Goal: Book appointment/travel/reservation

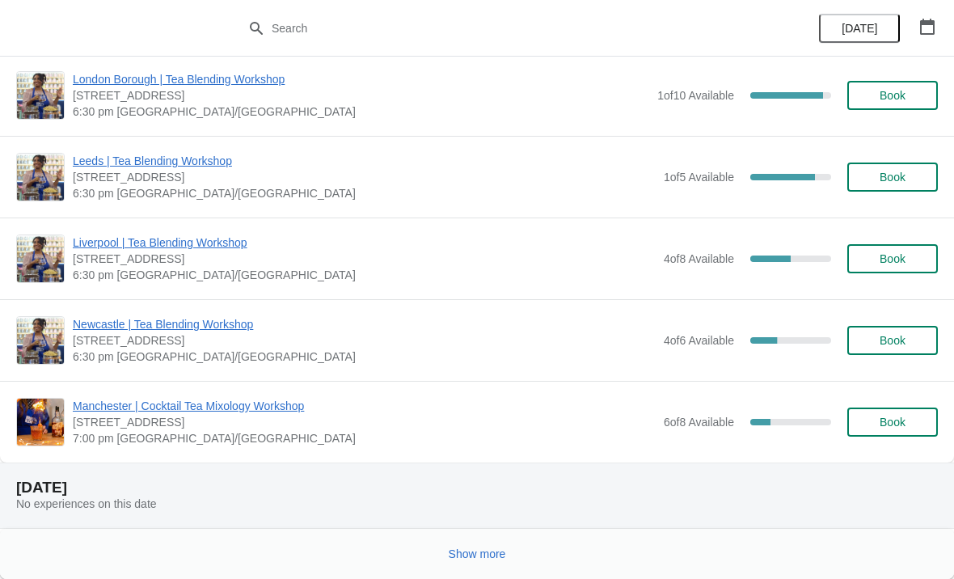
scroll to position [2091, 0]
click at [490, 558] on span "Show more" at bounding box center [477, 553] width 57 height 13
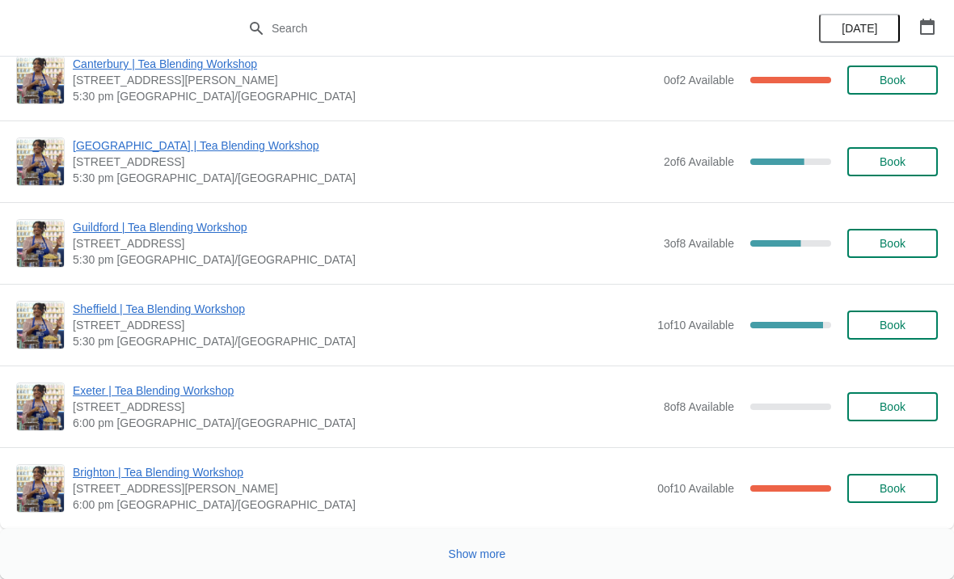
scroll to position [5165, 0]
click at [482, 554] on span "Show more" at bounding box center [477, 553] width 57 height 13
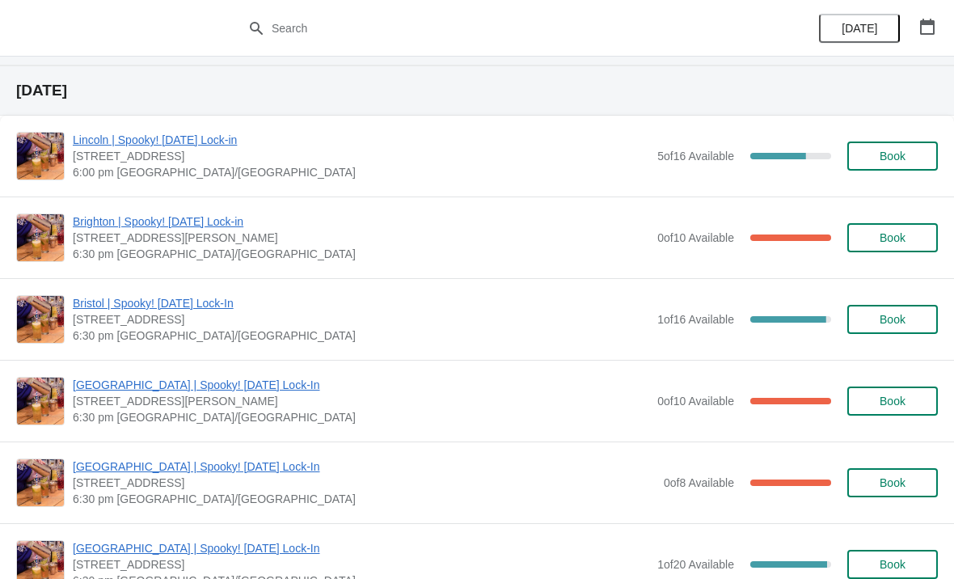
scroll to position [5809, 0]
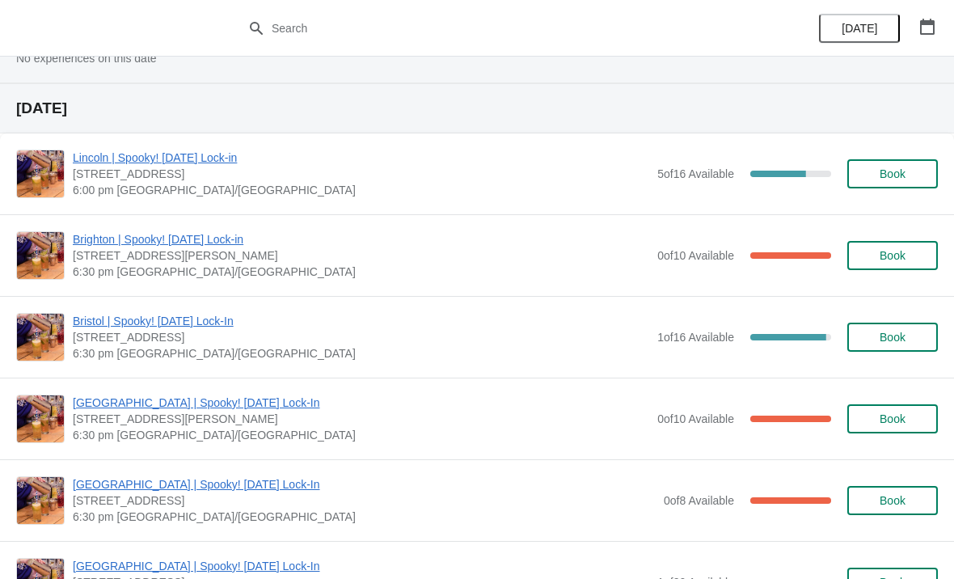
click at [891, 250] on span "Book" at bounding box center [892, 255] width 26 height 13
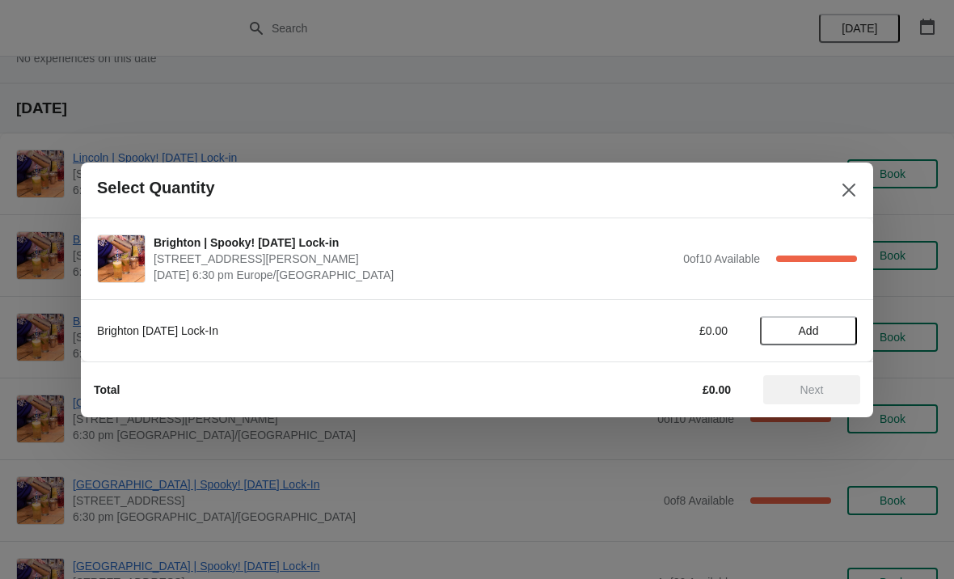
click at [808, 325] on span "Add" at bounding box center [808, 330] width 20 height 13
click at [803, 389] on span "Next" at bounding box center [811, 389] width 23 height 13
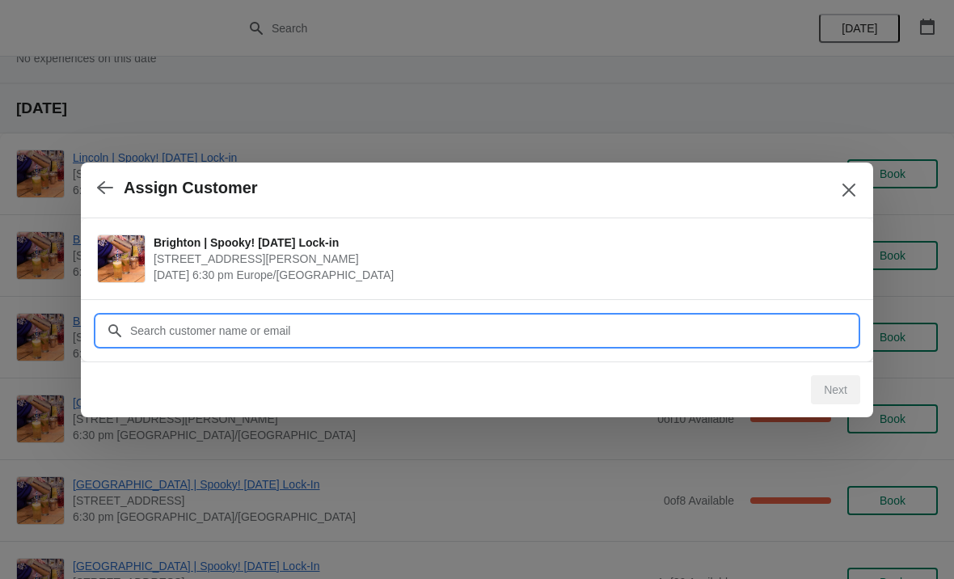
click at [529, 332] on input "Customer" at bounding box center [492, 330] width 727 height 29
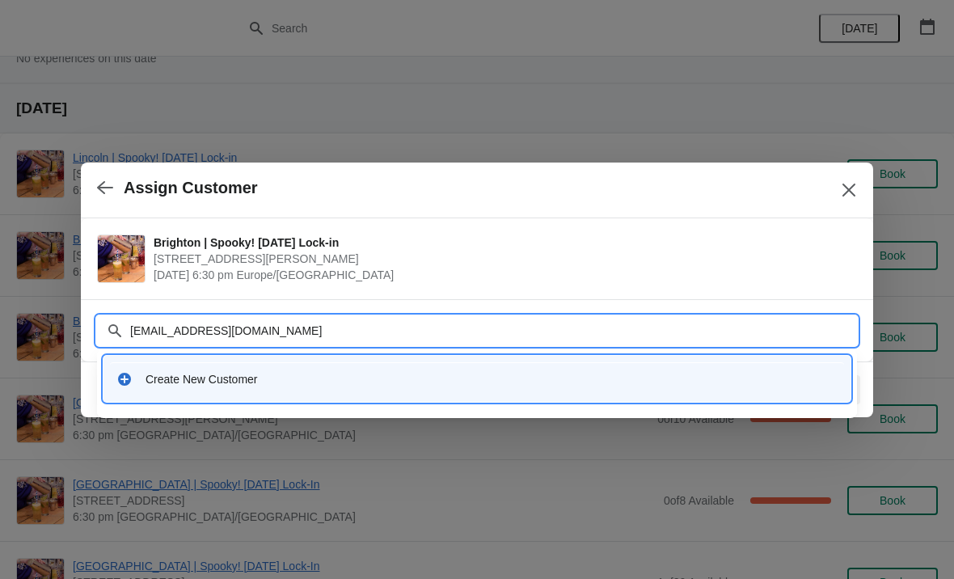
type input "[EMAIL_ADDRESS][DOMAIN_NAME]"
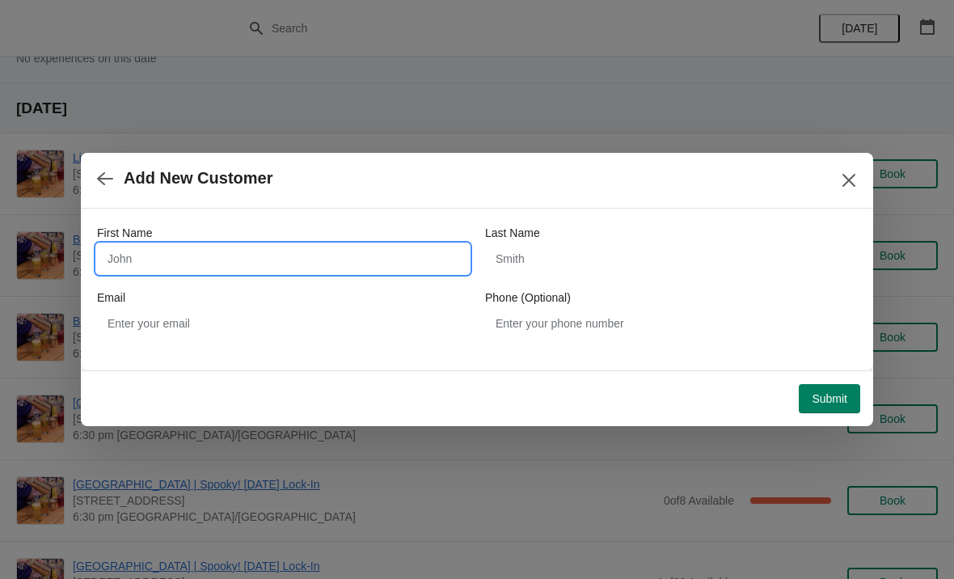
click at [379, 272] on input "First Name" at bounding box center [283, 258] width 372 height 29
type input "[PERSON_NAME]"
click at [628, 301] on div "Phone (Optional)" at bounding box center [671, 297] width 372 height 16
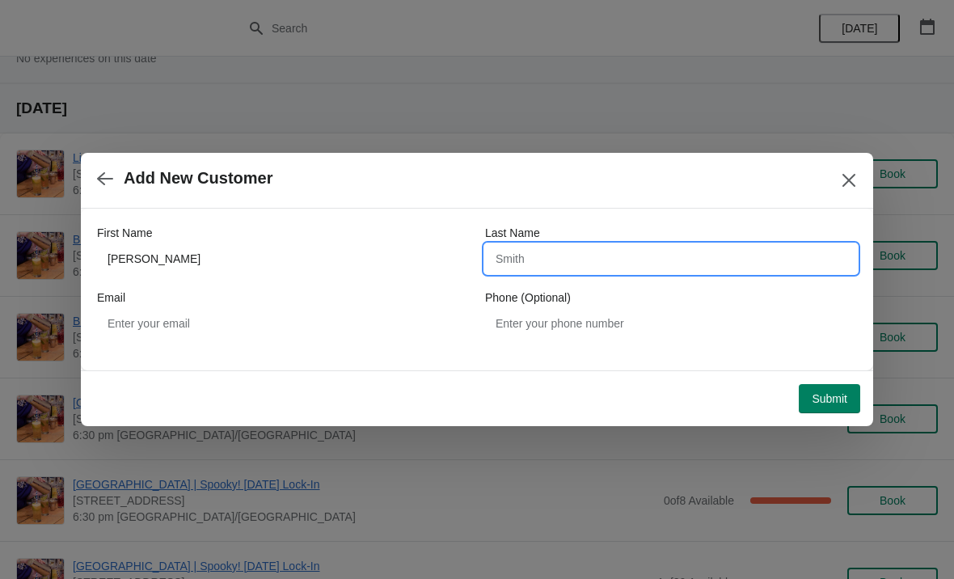
click at [601, 268] on input "Last Name" at bounding box center [671, 258] width 372 height 29
type input "Polanksa"
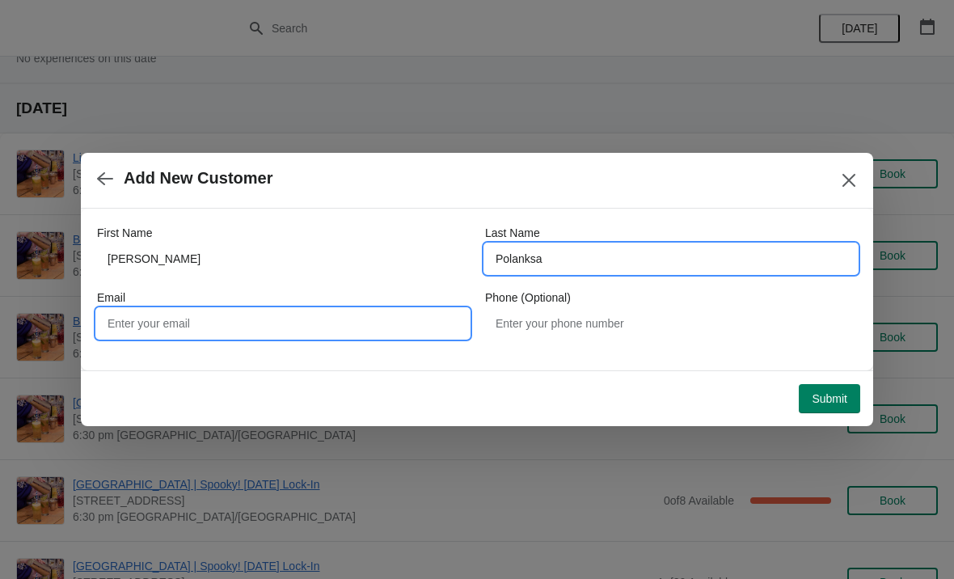
click at [402, 328] on input "Email" at bounding box center [283, 323] width 372 height 29
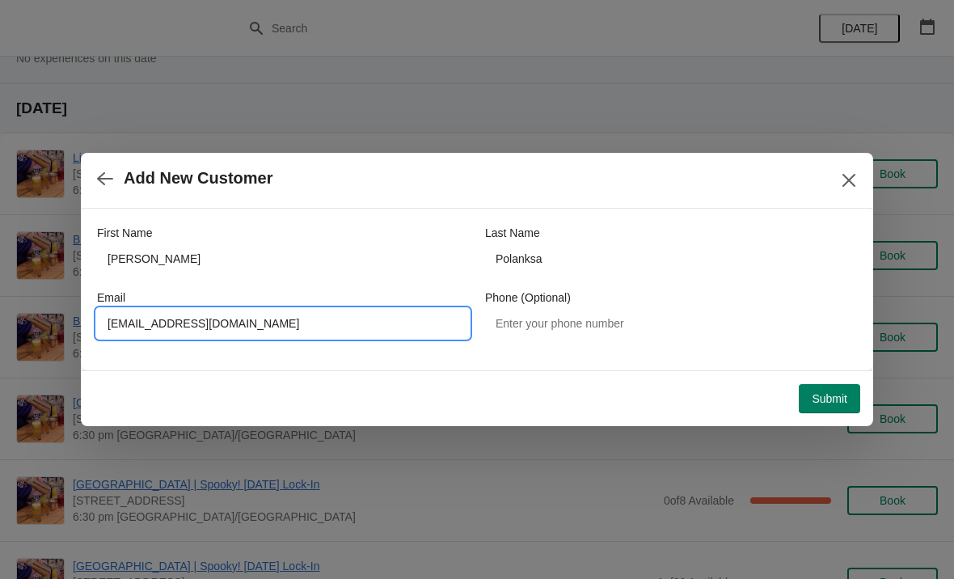
type input "[EMAIL_ADDRESS][DOMAIN_NAME]"
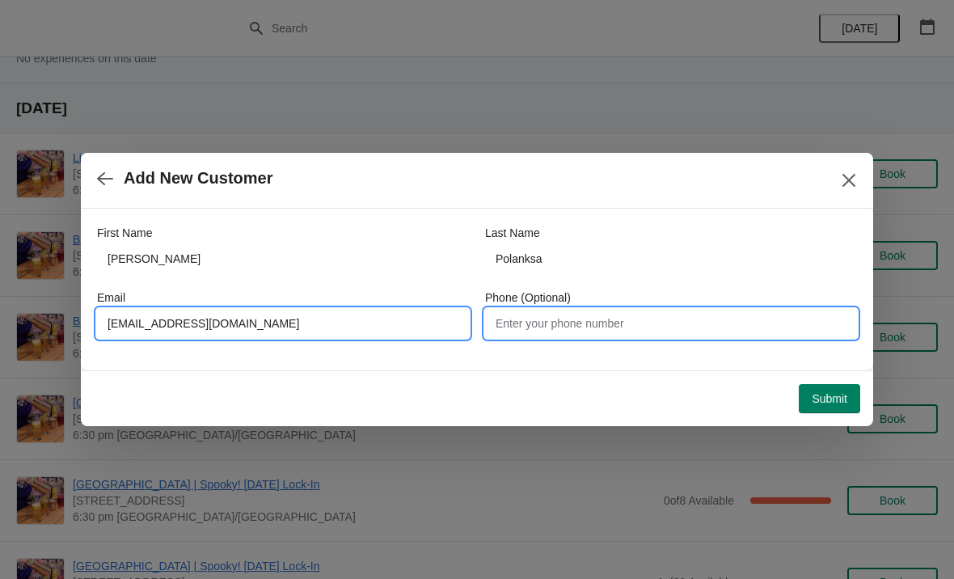
click at [651, 336] on input "Phone (Optional)" at bounding box center [671, 323] width 372 height 29
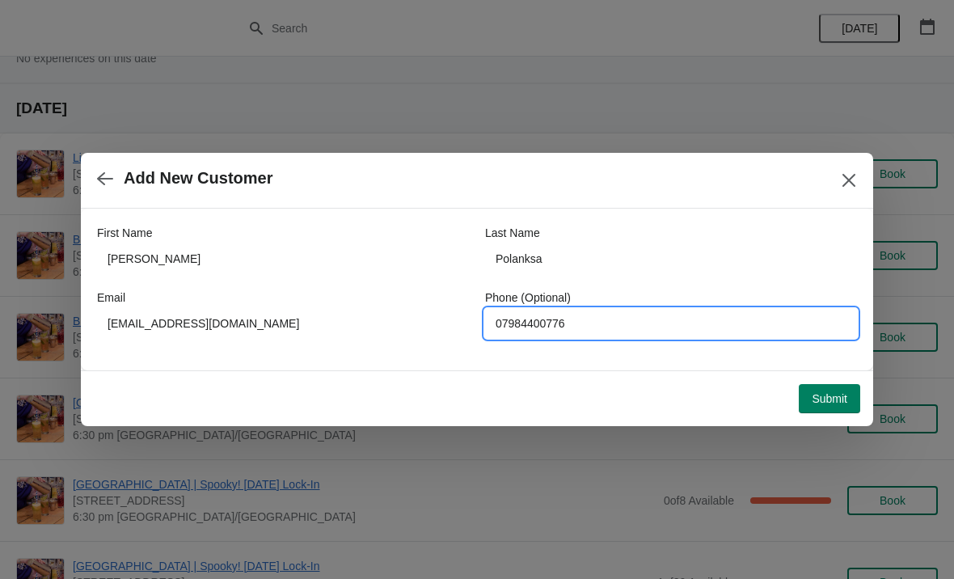
type input "07984400776"
click at [834, 394] on span "Submit" at bounding box center [829, 398] width 36 height 13
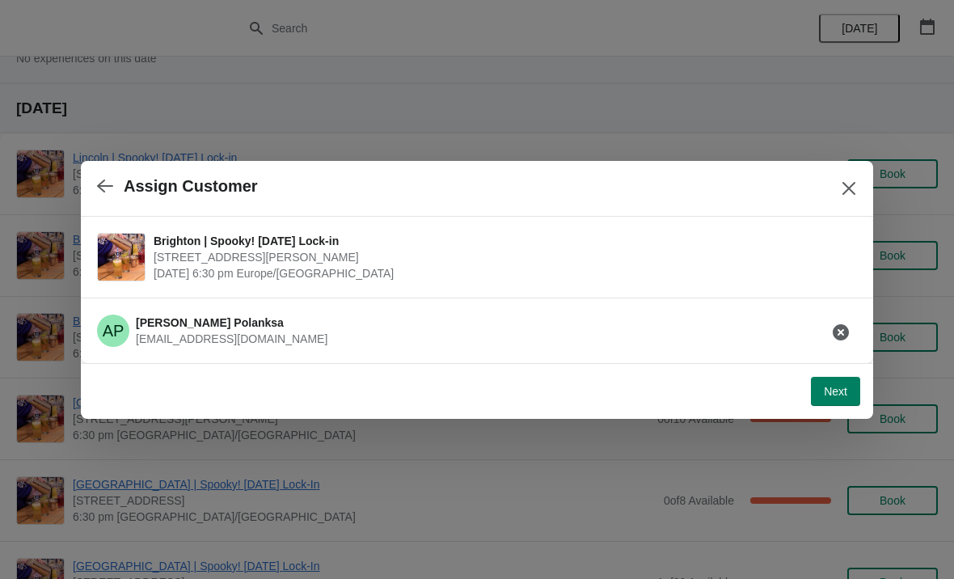
click at [827, 390] on span "Next" at bounding box center [834, 391] width 23 height 13
select select "No"
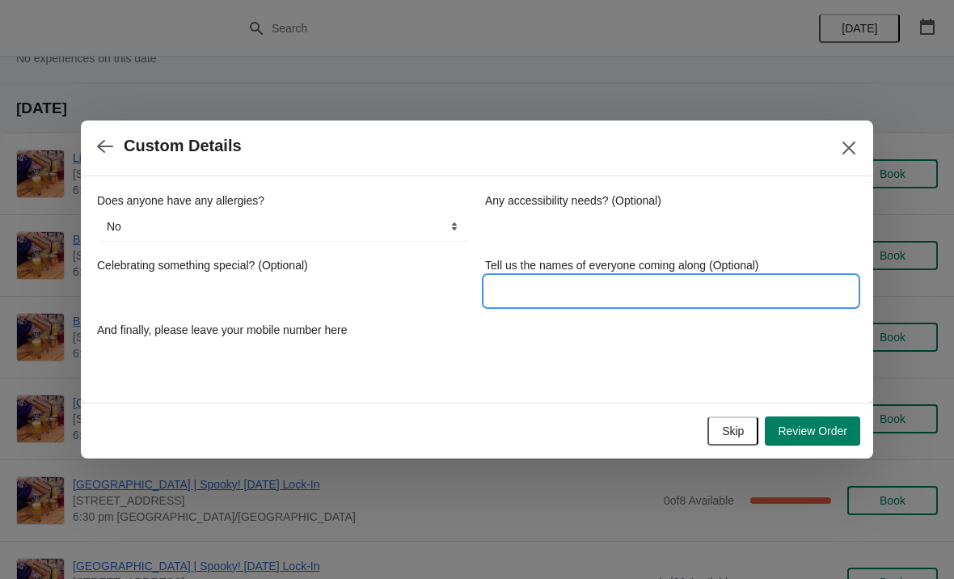
click at [659, 289] on input "Tell us the names of everyone coming along (Optional)" at bounding box center [671, 290] width 372 height 29
type input "[PERSON_NAME]"
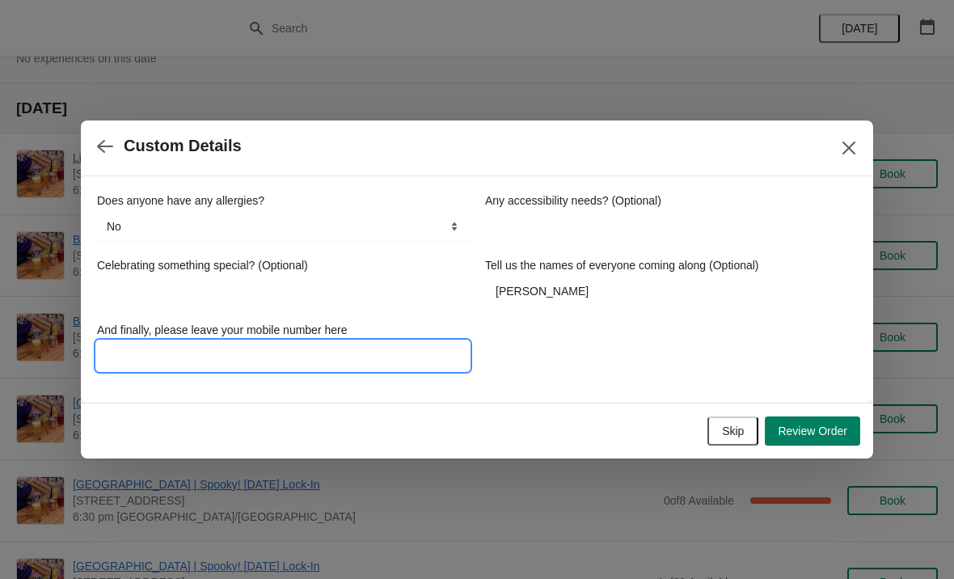
click at [139, 342] on input "And finally, please leave your mobile number here" at bounding box center [283, 355] width 372 height 29
type input "07984400776"
click at [815, 432] on span "Review Order" at bounding box center [812, 430] width 70 height 13
